Goal: Information Seeking & Learning: Learn about a topic

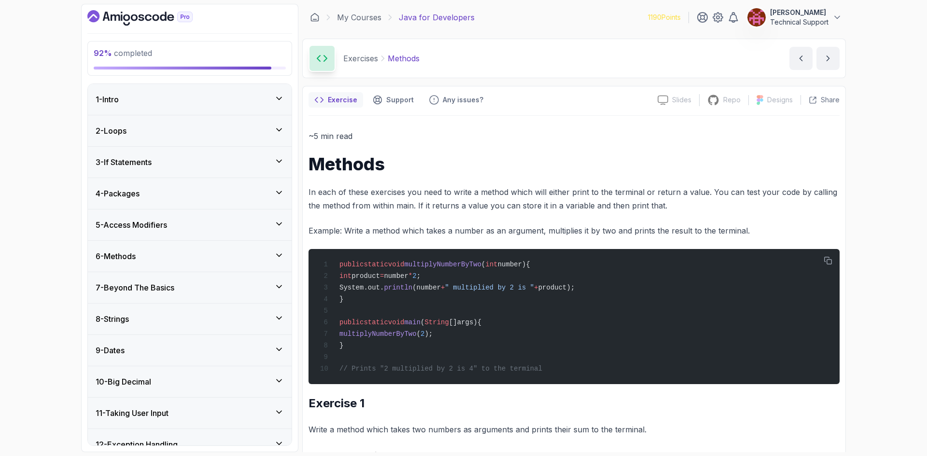
scroll to position [290, 0]
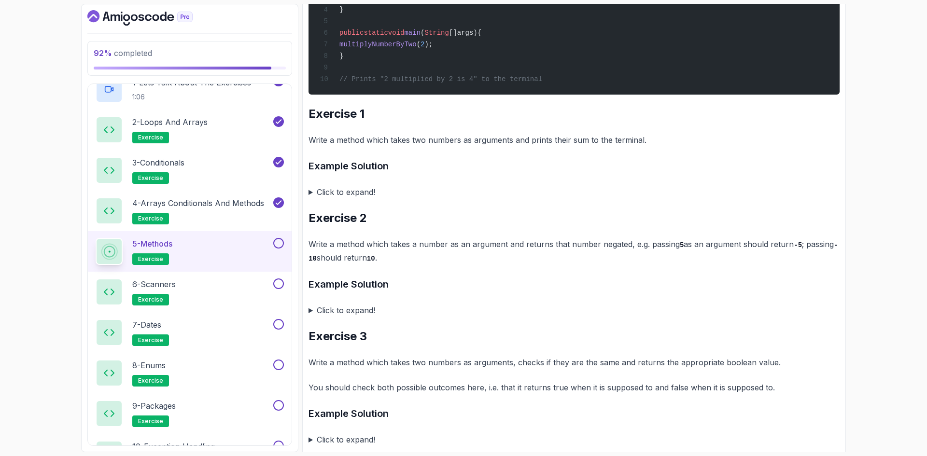
click at [25, 181] on div "92 % completed 1 - Intro 2 - Loops 3 - If Statements 4 - Packages 5 - Access Mo…" at bounding box center [463, 228] width 927 height 456
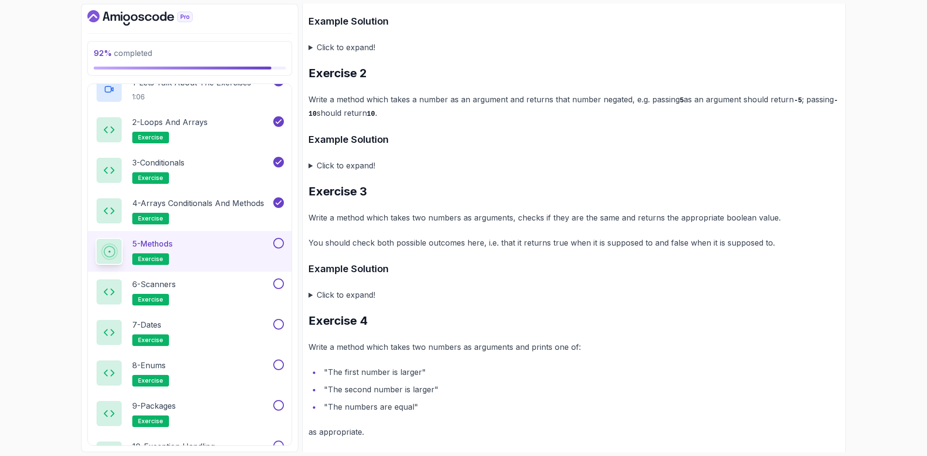
scroll to position [483, 0]
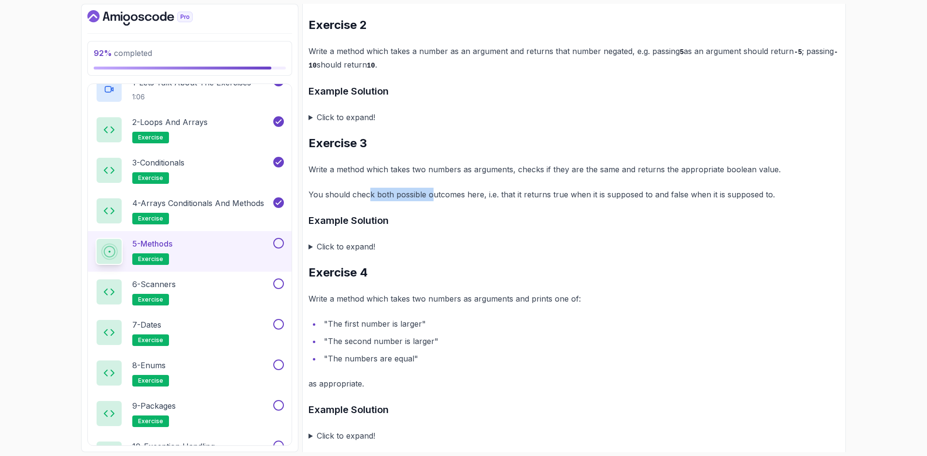
drag, startPoint x: 367, startPoint y: 194, endPoint x: 436, endPoint y: 198, distance: 69.1
click at [436, 198] on p "You should check both possible outcomes here, i.e. that it returns true when it…" at bounding box center [573, 195] width 531 height 14
drag, startPoint x: 468, startPoint y: 222, endPoint x: 418, endPoint y: 203, distance: 53.8
click at [467, 221] on h3 "Example Solution" at bounding box center [573, 220] width 531 height 15
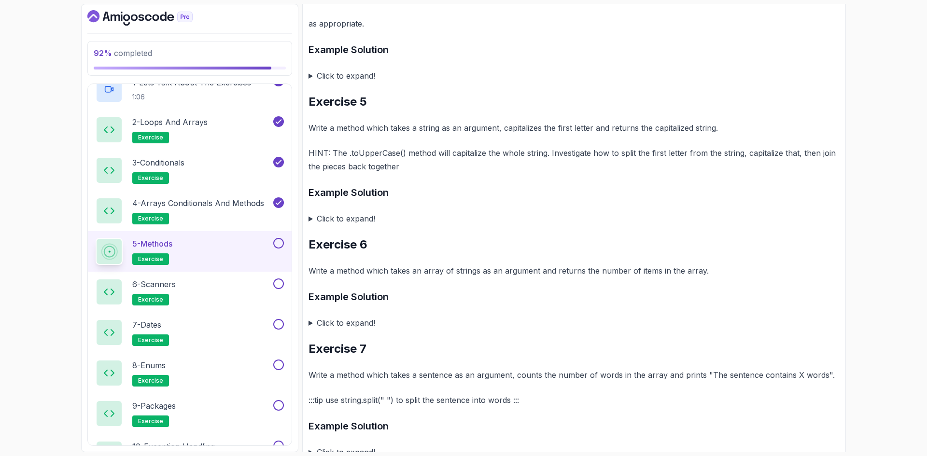
scroll to position [826, 0]
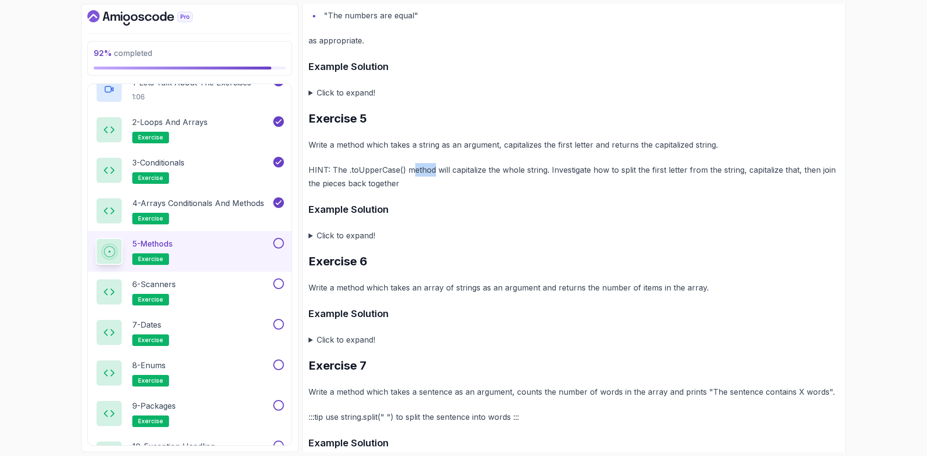
drag, startPoint x: 410, startPoint y: 179, endPoint x: 469, endPoint y: 183, distance: 59.5
click at [469, 183] on p "HINT: The .toUpperCase() method will capitalize the whole string. Investigate h…" at bounding box center [573, 176] width 531 height 27
click at [512, 148] on p "Write a method which takes a string as an argument, capitalizes the first lette…" at bounding box center [573, 145] width 531 height 14
drag, startPoint x: 519, startPoint y: 172, endPoint x: 555, endPoint y: 173, distance: 36.7
click at [555, 173] on p "HINT: The .toUpperCase() method will capitalize the whole string. Investigate h…" at bounding box center [573, 176] width 531 height 27
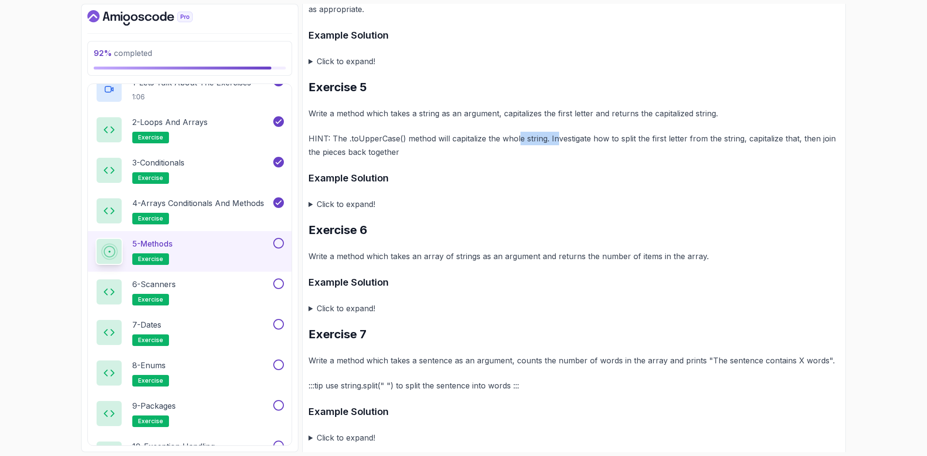
scroll to position [874, 0]
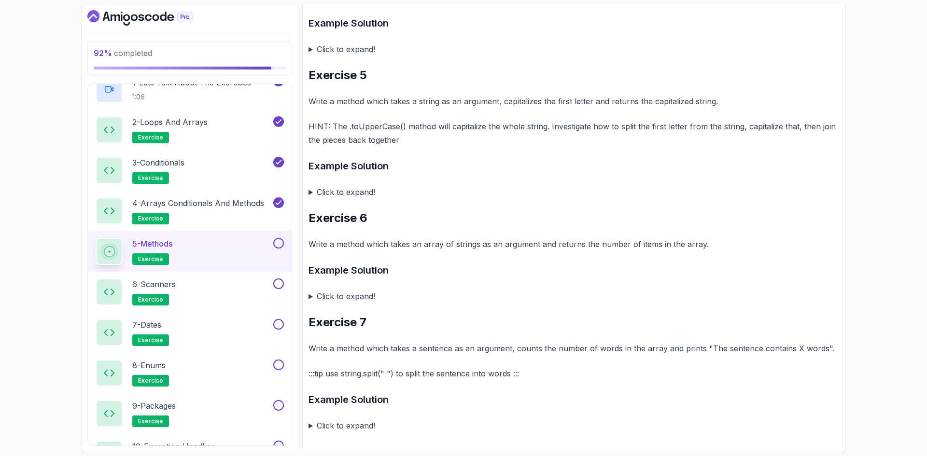
click at [457, 271] on h3 "Example Solution" at bounding box center [573, 270] width 531 height 15
click at [280, 248] on button at bounding box center [278, 243] width 11 height 11
click at [240, 296] on div "6 - Scanners exercise" at bounding box center [184, 291] width 176 height 27
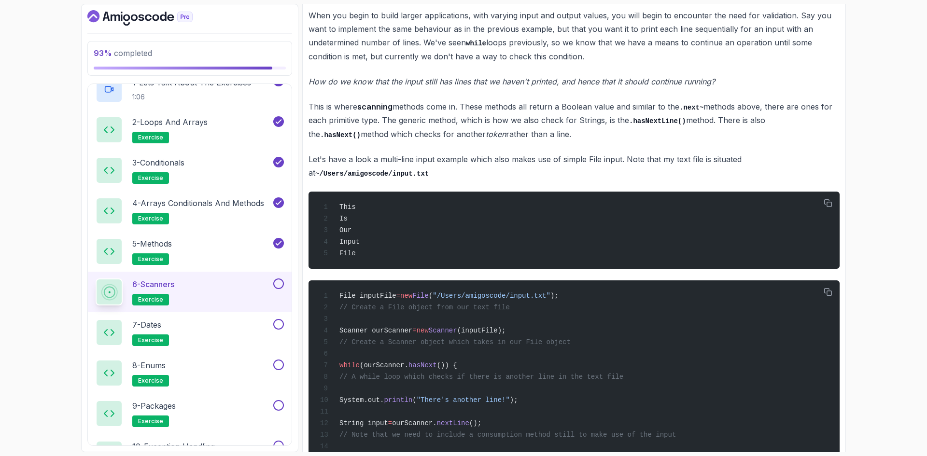
scroll to position [869, 0]
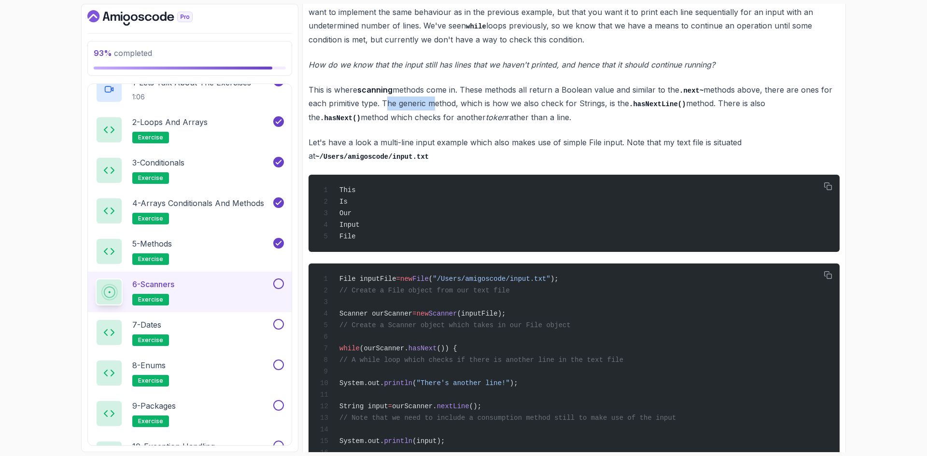
drag, startPoint x: 385, startPoint y: 110, endPoint x: 429, endPoint y: 108, distance: 44.0
click at [429, 108] on p "This is where scanning methods come in. These methods all return a Boolean valu…" at bounding box center [573, 104] width 531 height 42
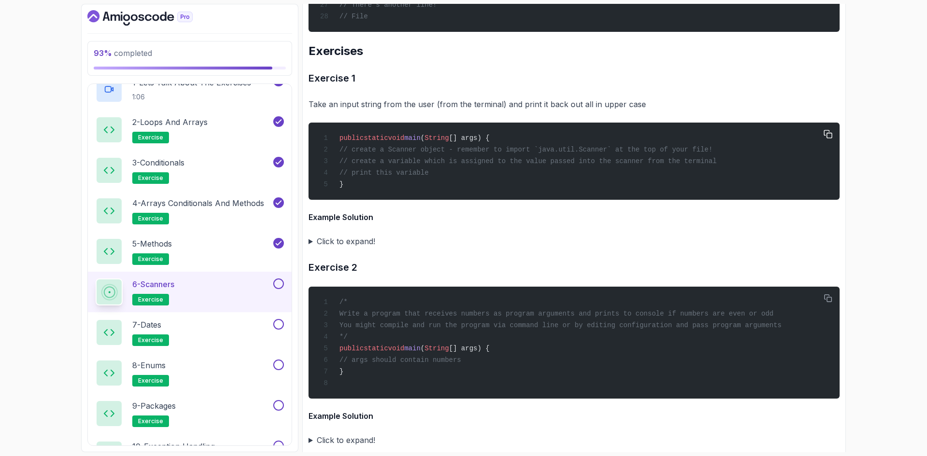
scroll to position [1448, 0]
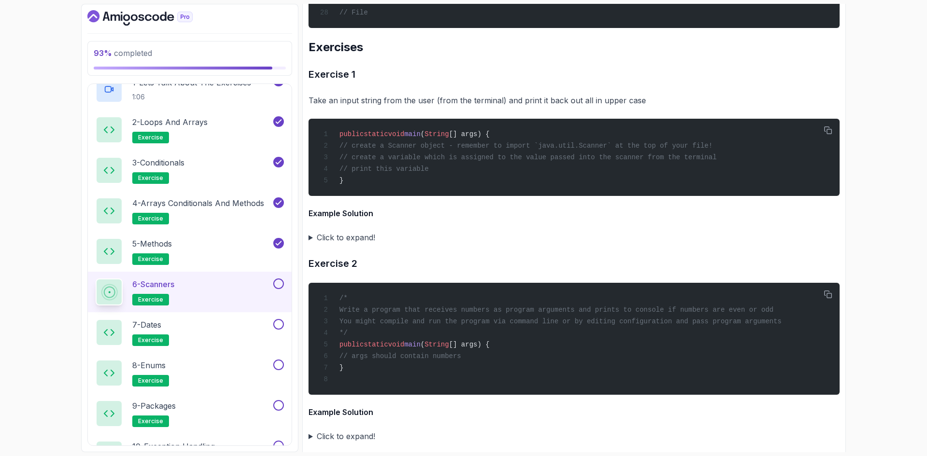
click at [353, 244] on summary "Click to expand!" at bounding box center [573, 238] width 531 height 14
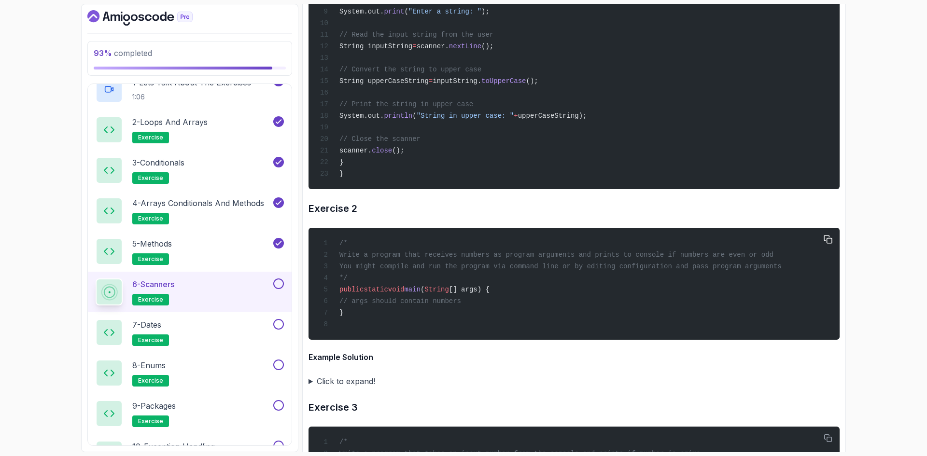
scroll to position [1641, 0]
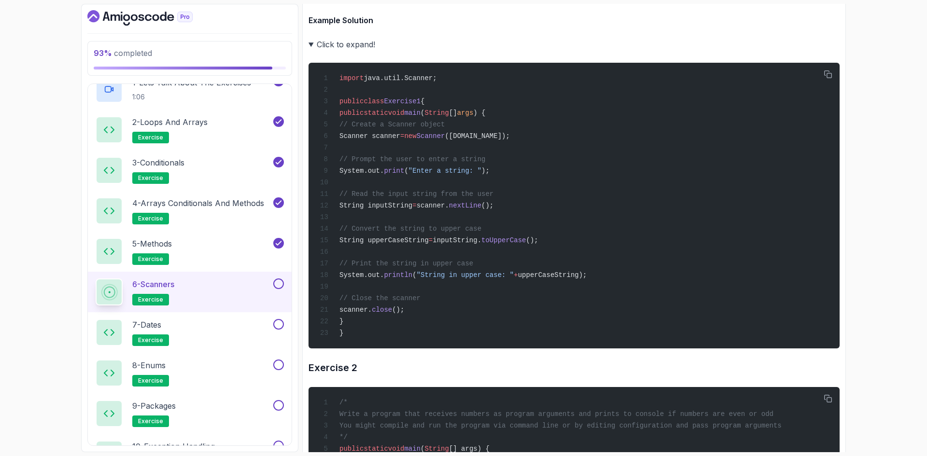
click at [346, 51] on summary "Click to expand!" at bounding box center [573, 45] width 531 height 14
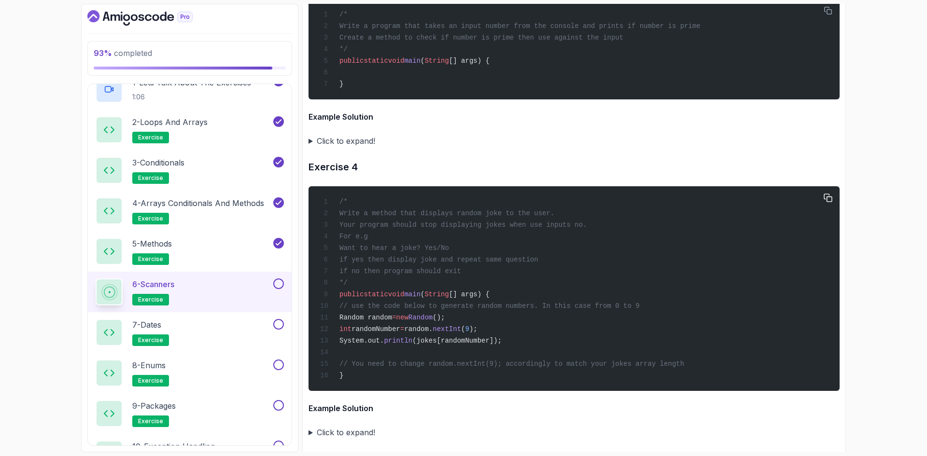
scroll to position [1975, 0]
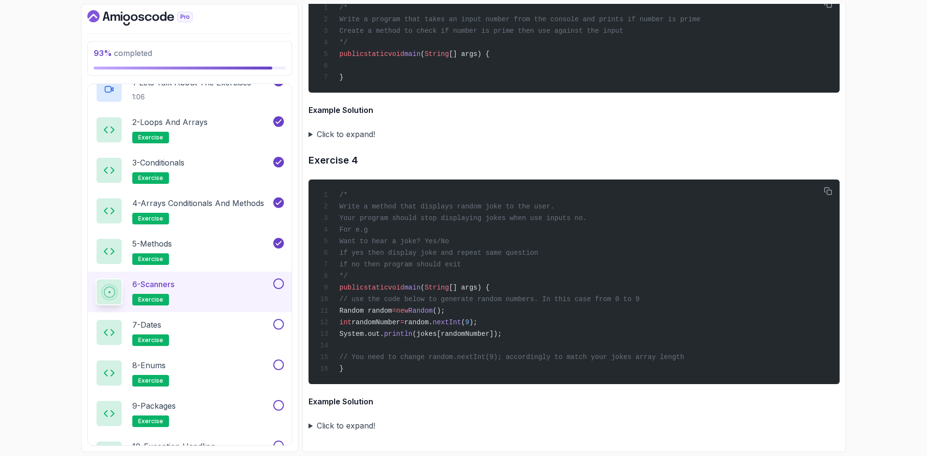
drag, startPoint x: 335, startPoint y: 425, endPoint x: 406, endPoint y: 387, distance: 80.1
click at [335, 425] on summary "Click to expand!" at bounding box center [573, 426] width 531 height 14
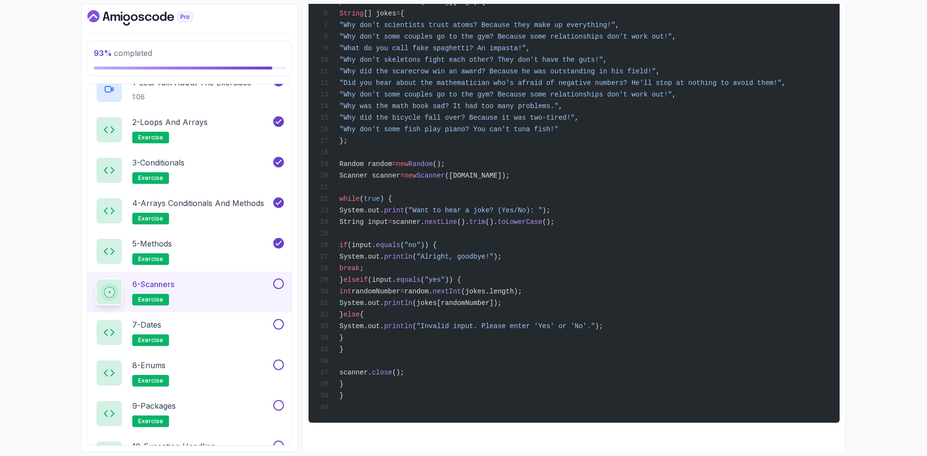
scroll to position [2458, 0]
drag, startPoint x: 430, startPoint y: 411, endPoint x: 368, endPoint y: 39, distance: 377.3
click at [368, 39] on div "import java.util.Random; import java.util.Scanner; public class Exercise4 { pub…" at bounding box center [573, 179] width 515 height 471
copy code "String [] jokes = { "Why don't scientists trust atoms? Because they make up eve…"
click at [638, 296] on div "import java.util.Random; import java.util.Scanner; public class Exercise4 { pub…" at bounding box center [573, 179] width 515 height 471
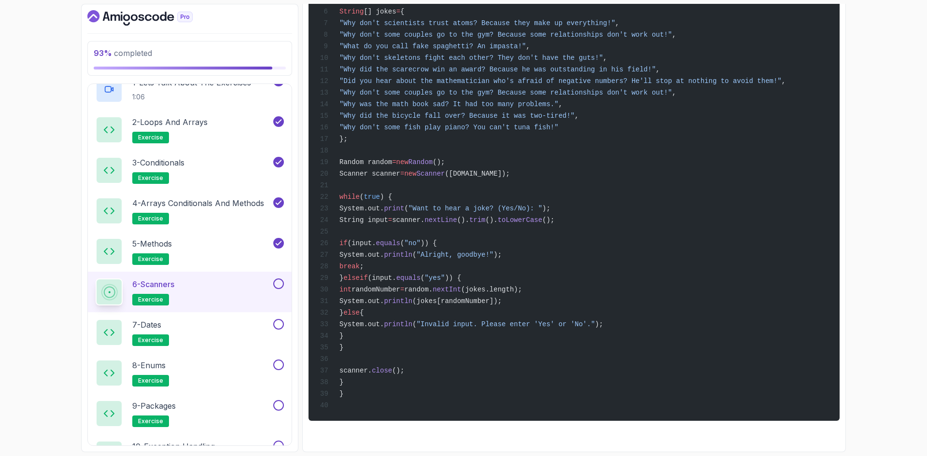
scroll to position [2500, 0]
click at [279, 287] on button at bounding box center [278, 283] width 11 height 11
click at [223, 333] on div "7 - Dates exercise" at bounding box center [184, 332] width 176 height 27
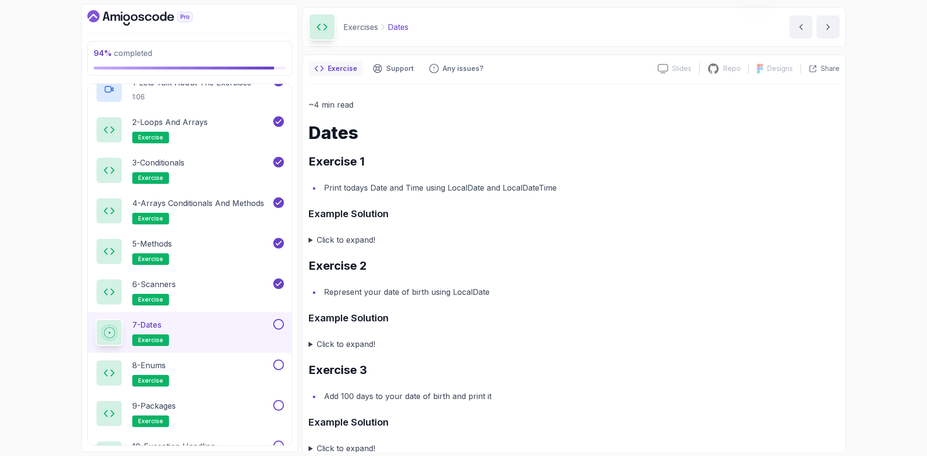
scroll to position [48, 0]
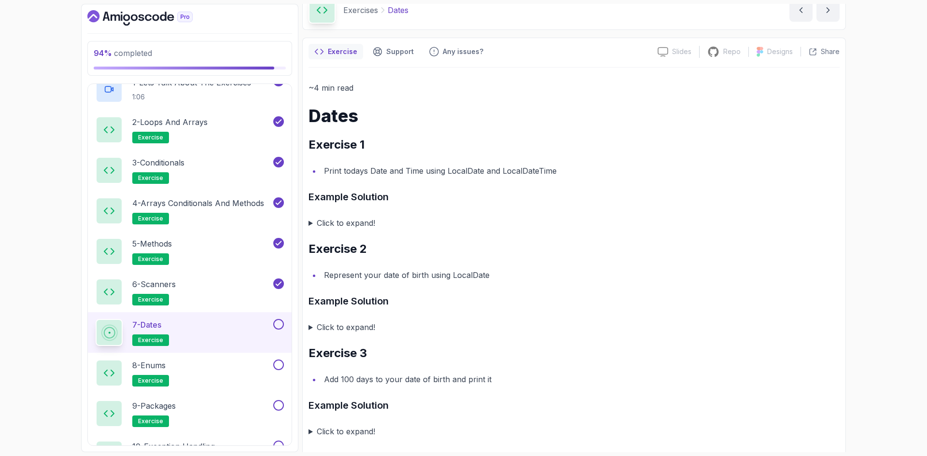
click at [361, 222] on summary "Click to expand!" at bounding box center [573, 223] width 531 height 14
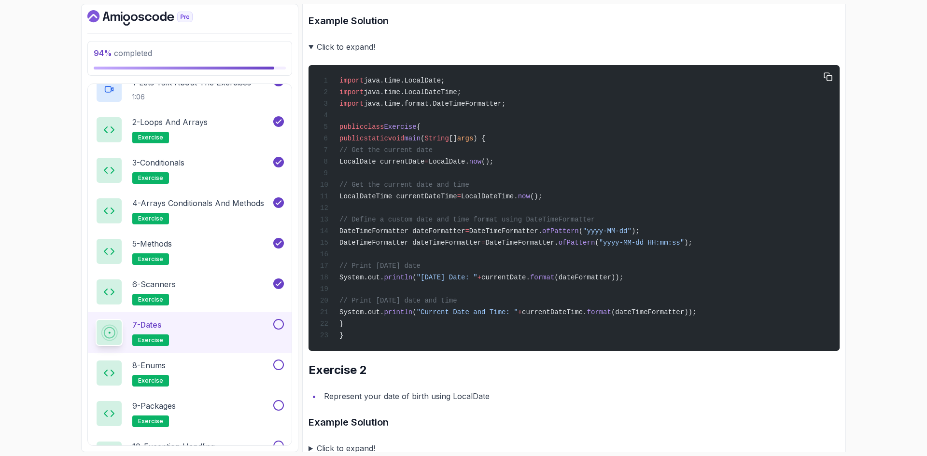
scroll to position [241, 0]
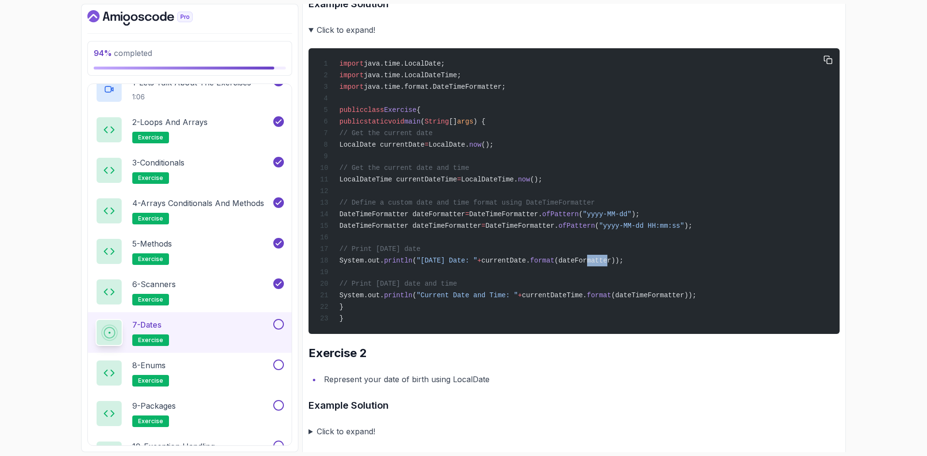
drag, startPoint x: 626, startPoint y: 269, endPoint x: 606, endPoint y: 267, distance: 20.8
click at [606, 264] on span "(dateFormatter));" at bounding box center [588, 261] width 69 height 8
drag, startPoint x: 692, startPoint y: 232, endPoint x: 621, endPoint y: 245, distance: 72.1
click at [615, 230] on span "DateTimeFormatter dateTimeFormatter = DateTimeFormatter. ofPattern ( "yyyy-MM-d…" at bounding box center [506, 226] width 372 height 8
copy span ""yyyy-MM-dd HH:mm:ss""
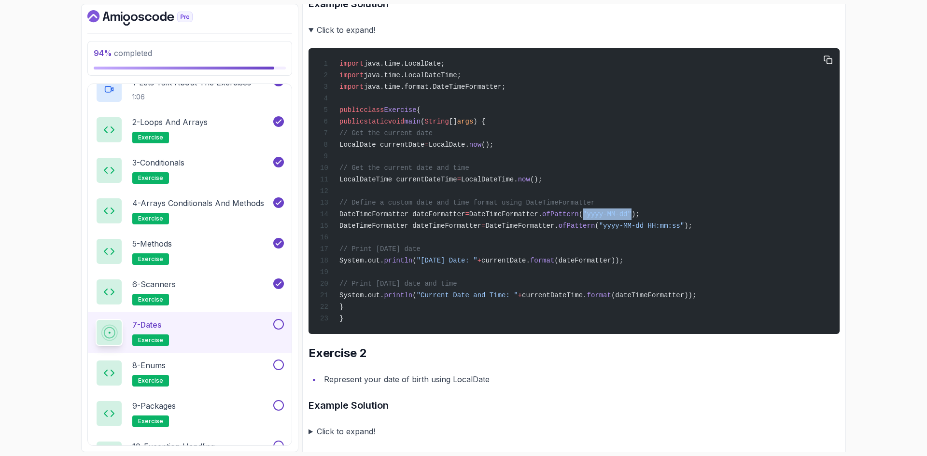
drag, startPoint x: 643, startPoint y: 220, endPoint x: 601, endPoint y: 221, distance: 42.5
click at [601, 218] on span ""yyyy-MM-dd"" at bounding box center [606, 214] width 49 height 8
copy span ""yyyy-MM-dd""
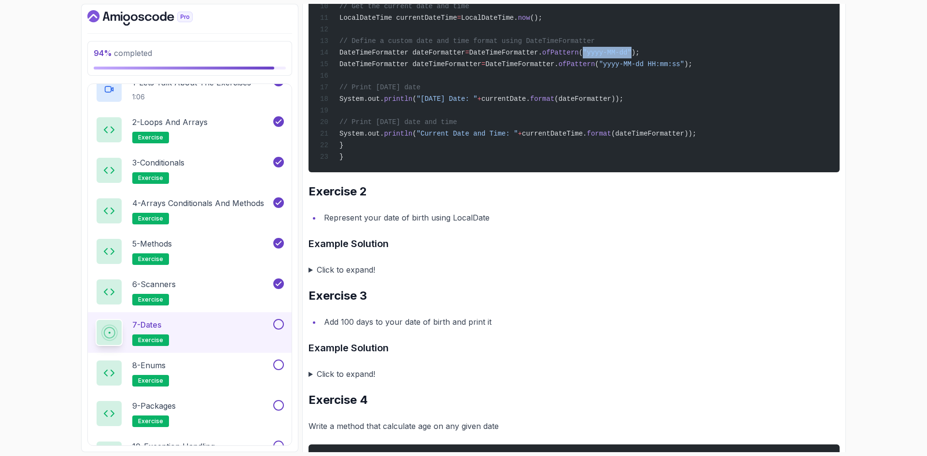
scroll to position [386, 0]
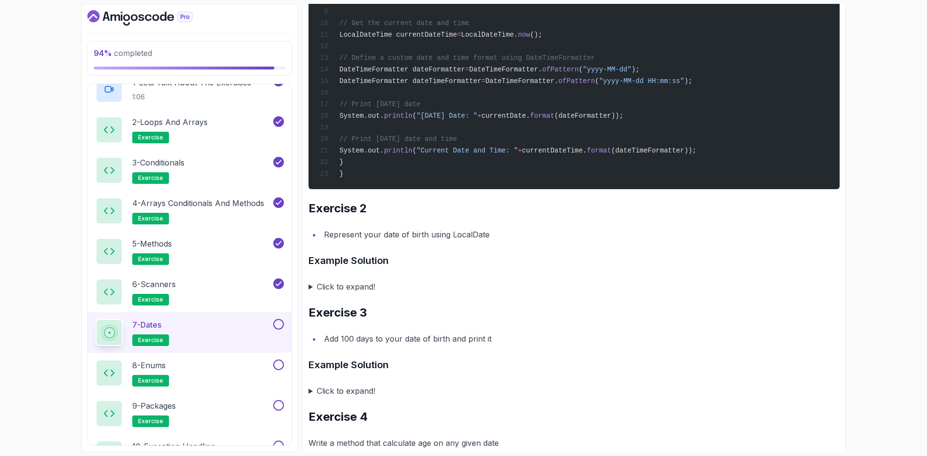
click at [358, 293] on summary "Click to expand!" at bounding box center [573, 287] width 531 height 14
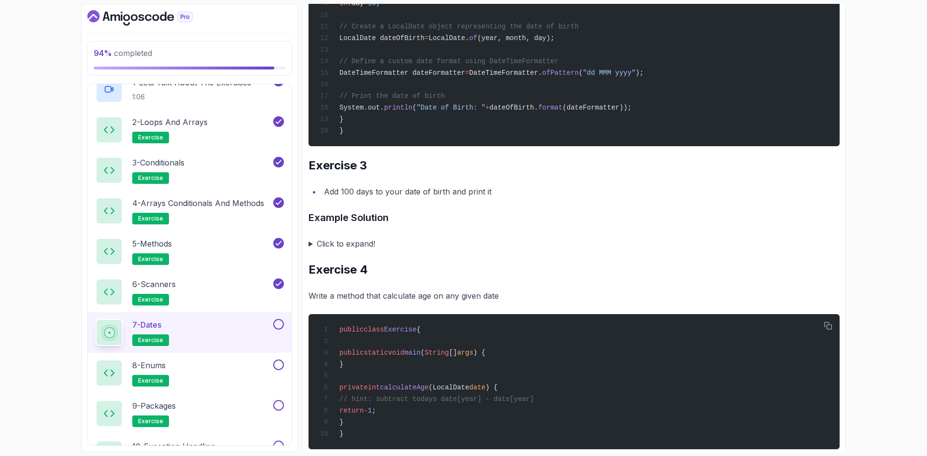
scroll to position [820, 0]
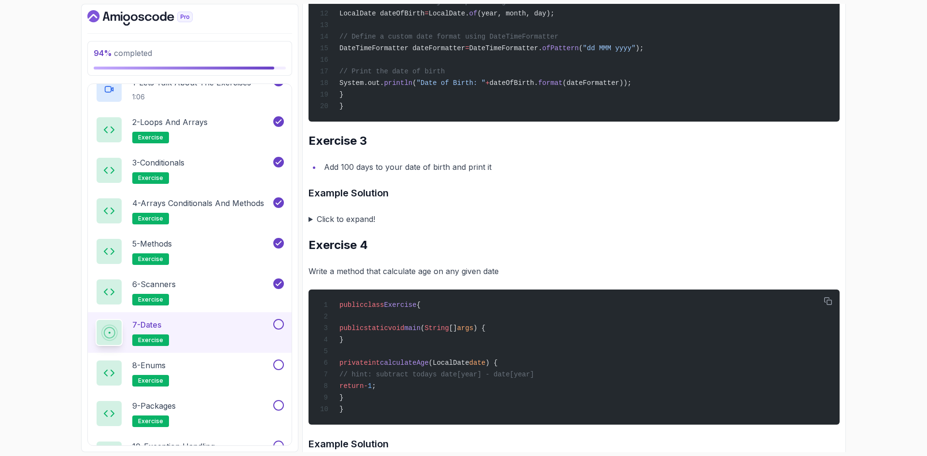
click at [348, 226] on summary "Click to expand!" at bounding box center [573, 219] width 531 height 14
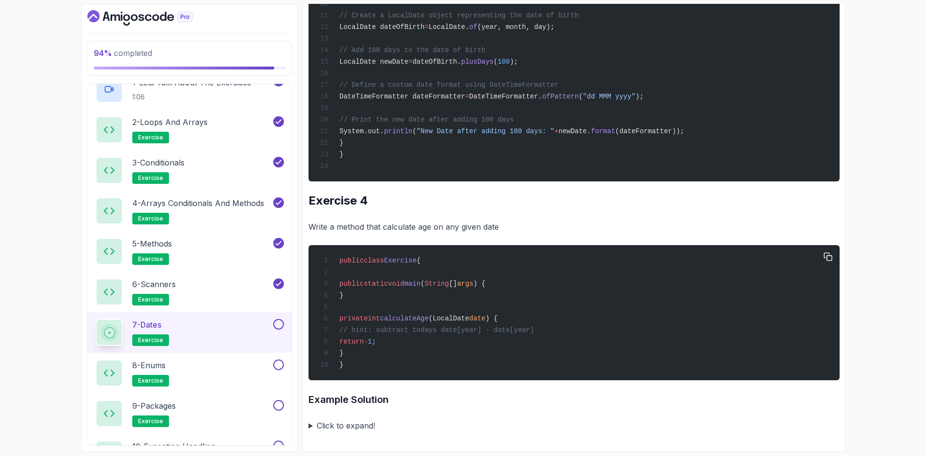
scroll to position [1211, 0]
drag, startPoint x: 369, startPoint y: 352, endPoint x: 354, endPoint y: 317, distance: 38.1
click at [354, 317] on div "public class Exercise { public static void main ( String [] args ) { } private …" at bounding box center [573, 313] width 515 height 124
copy code "private int calculateAge (LocalDate date ) { // hint: subtract todays date[year…"
click at [860, 243] on div "94 % completed 1 - Intro 2 - Loops 3 - If Statements 4 - Packages 5 - Access Mo…" at bounding box center [463, 228] width 927 height 456
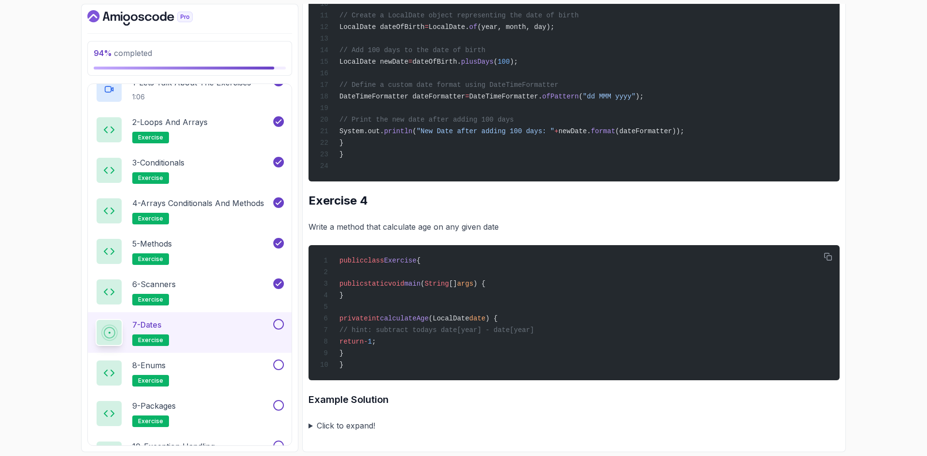
click at [366, 423] on summary "Click to expand!" at bounding box center [573, 426] width 531 height 14
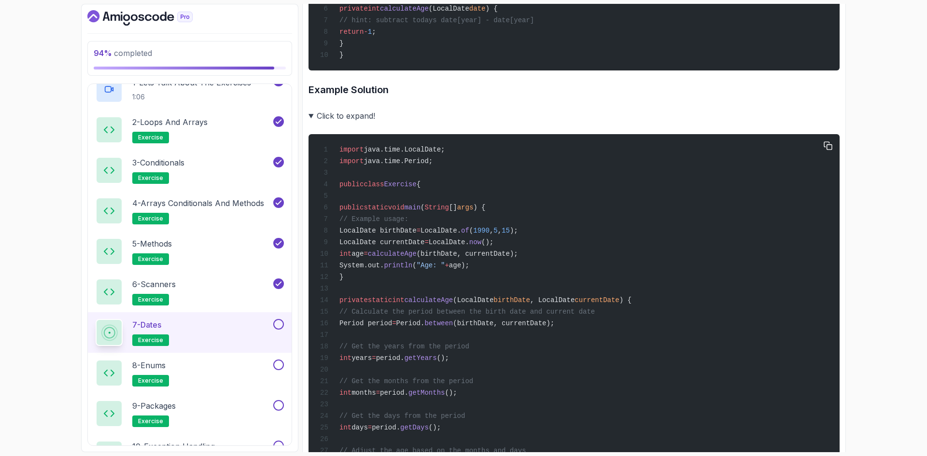
scroll to position [1500, 0]
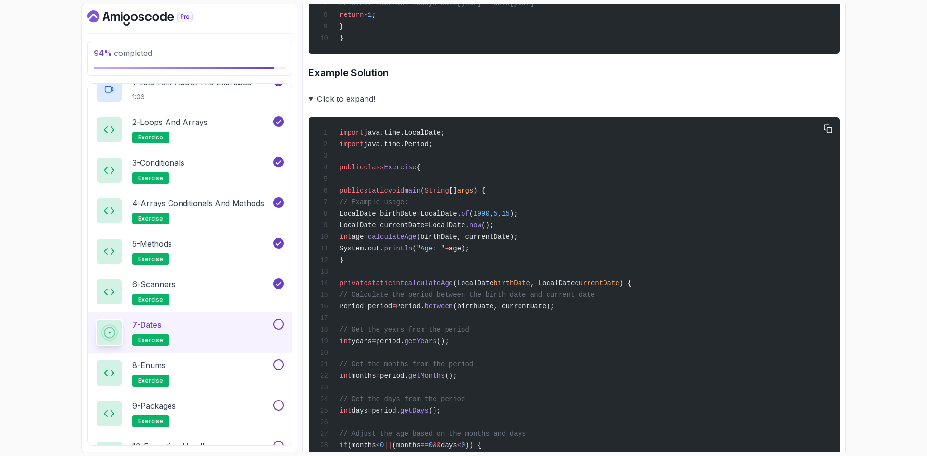
click at [504, 293] on div "import java.time.LocalDate; import java.time.Period; public class Exercise { pu…" at bounding box center [573, 329] width 515 height 413
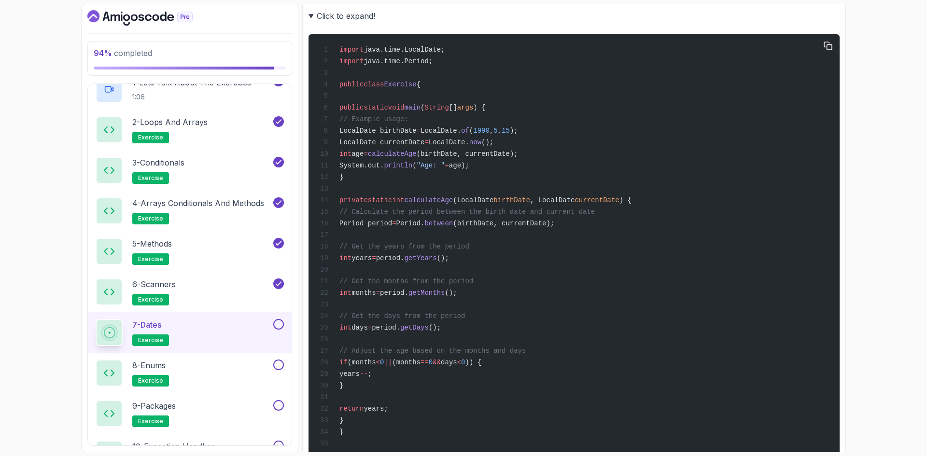
scroll to position [1597, 0]
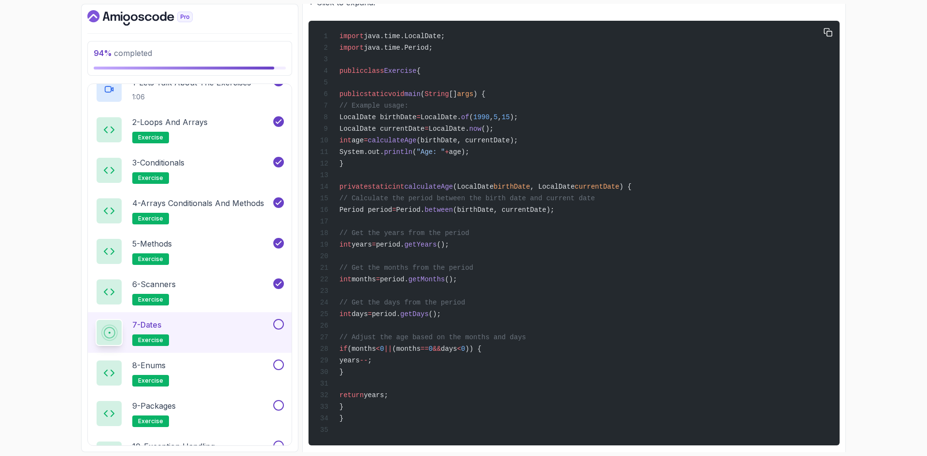
click at [513, 288] on div "import java.time.LocalDate; import java.time.Period; public class Exercise { pu…" at bounding box center [573, 233] width 515 height 413
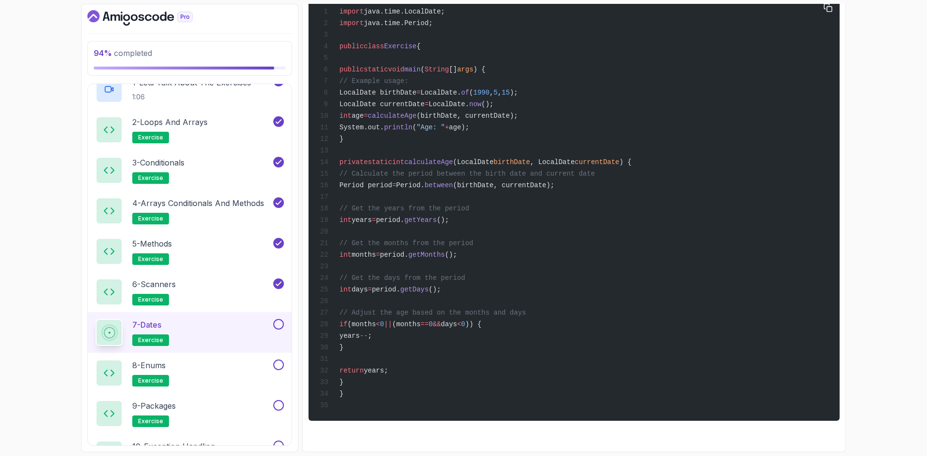
scroll to position [1675, 0]
click at [276, 325] on button at bounding box center [278, 324] width 11 height 11
click at [242, 375] on div "8 - Enums exercise" at bounding box center [184, 373] width 176 height 27
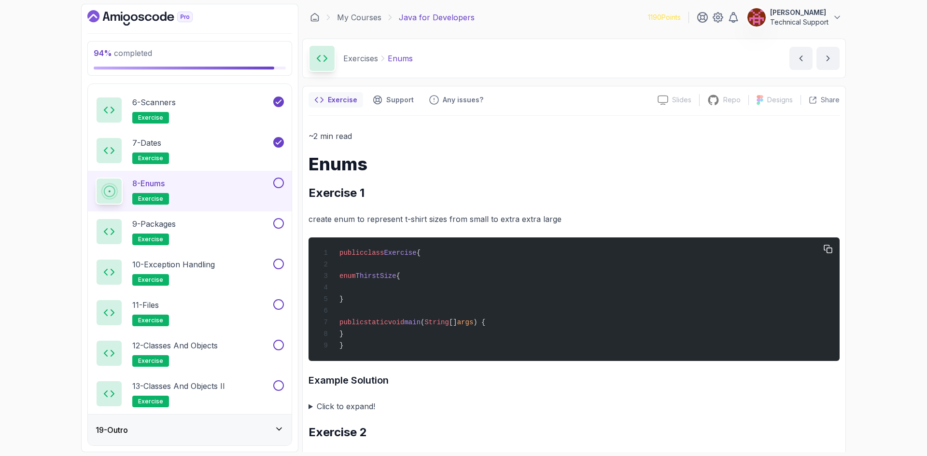
scroll to position [48, 0]
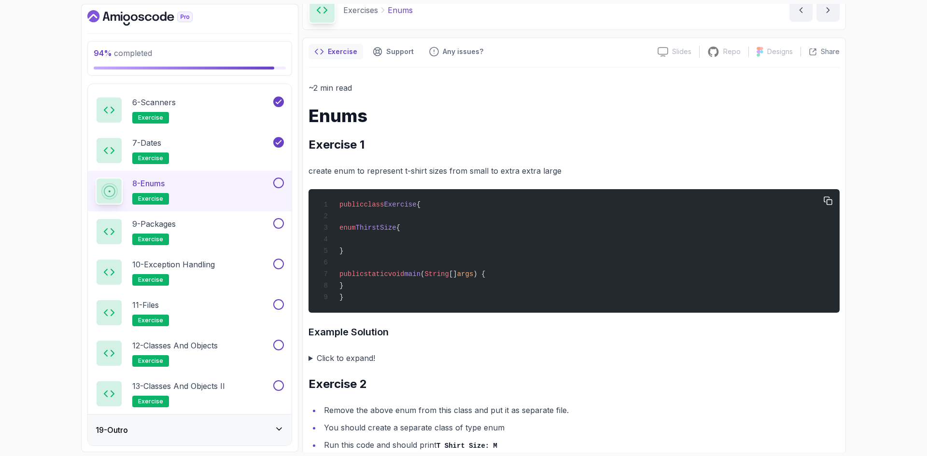
click at [367, 252] on div "public class Exercise { enum ThirstSize { } public static void main ( String []…" at bounding box center [573, 251] width 515 height 112
drag, startPoint x: 364, startPoint y: 257, endPoint x: 354, endPoint y: 229, distance: 29.5
click at [354, 229] on div "public class Exercise { enum ThirstSize { } public static void main ( String []…" at bounding box center [573, 251] width 515 height 112
copy code "enum ThirstSize { }"
click at [358, 364] on summary "Click to expand!" at bounding box center [573, 358] width 531 height 14
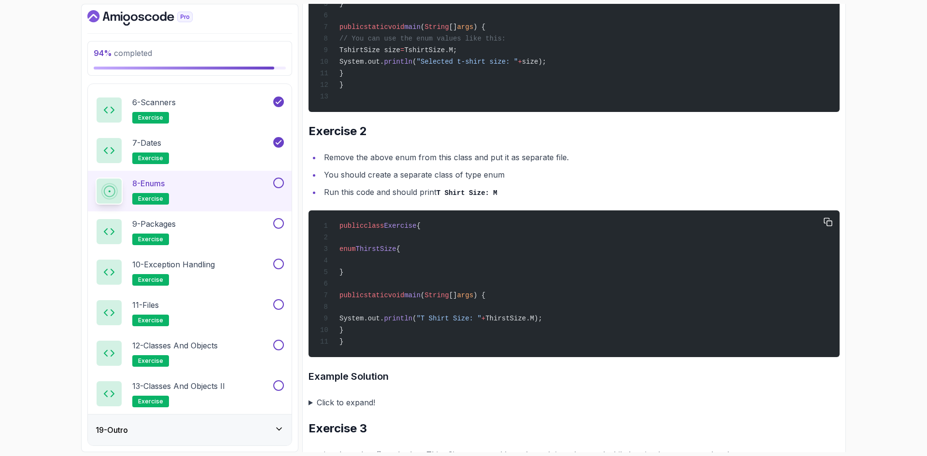
scroll to position [531, 0]
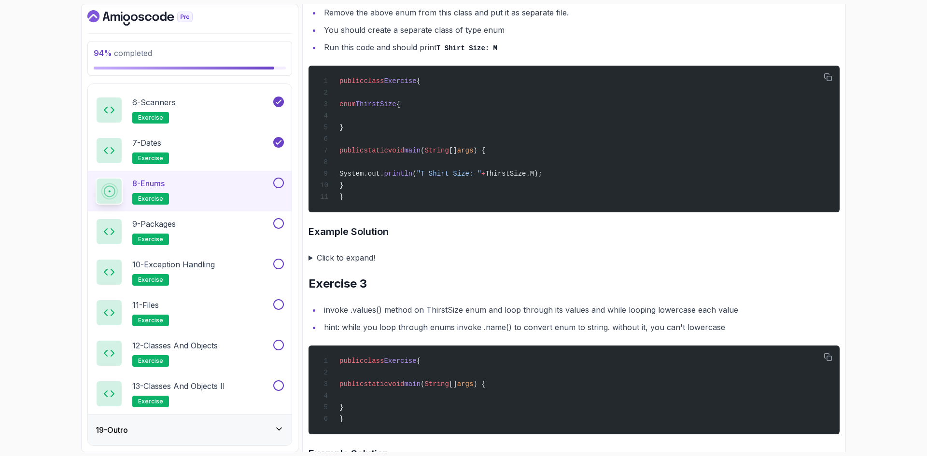
click at [362, 264] on summary "Click to expand!" at bounding box center [573, 258] width 531 height 14
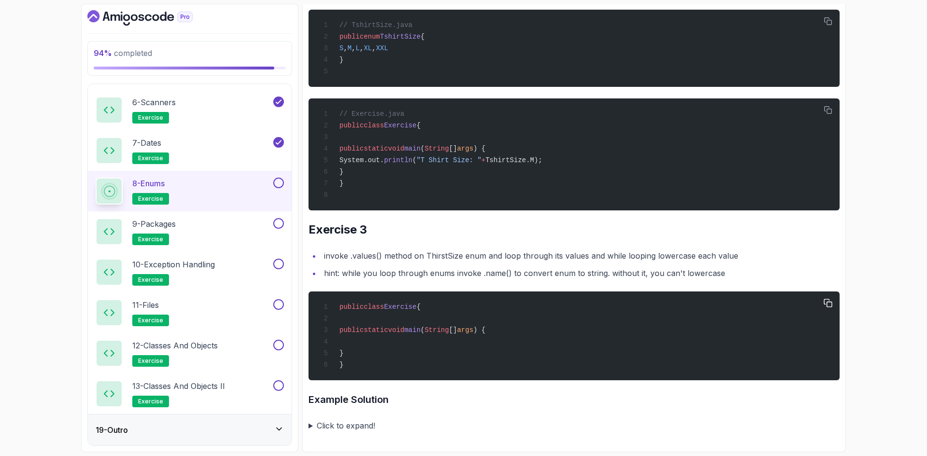
scroll to position [919, 0]
